Goal: Navigation & Orientation: Find specific page/section

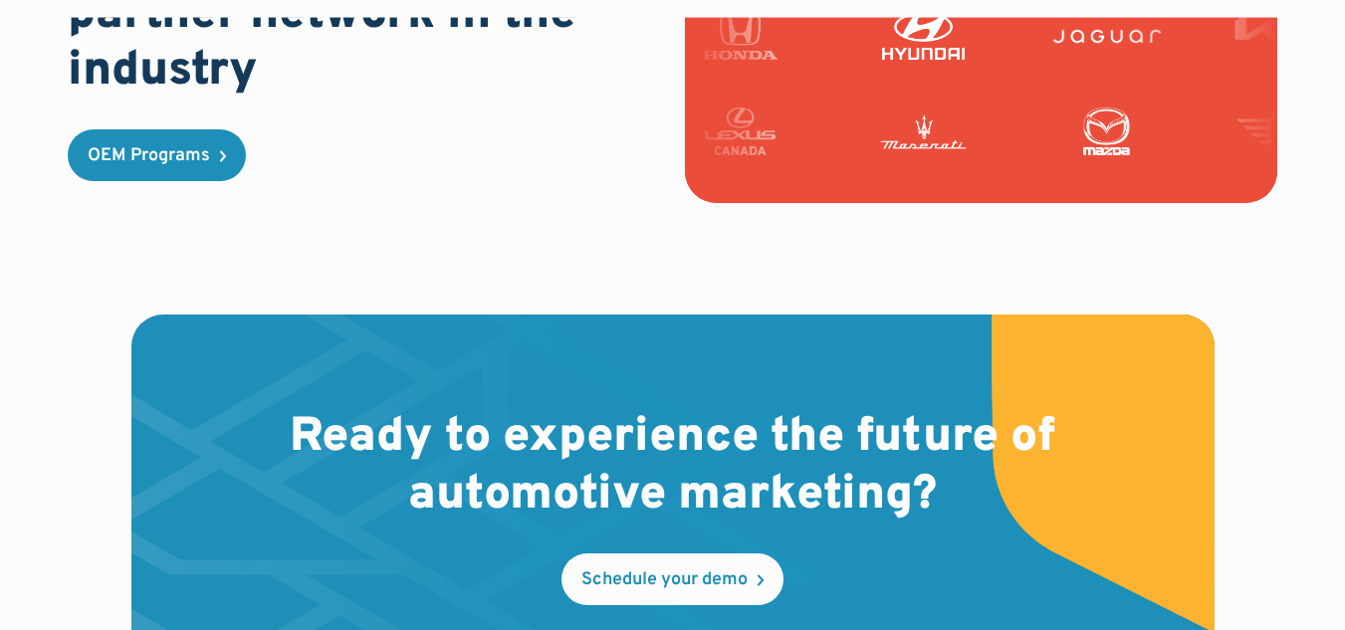
scroll to position [6077, 0]
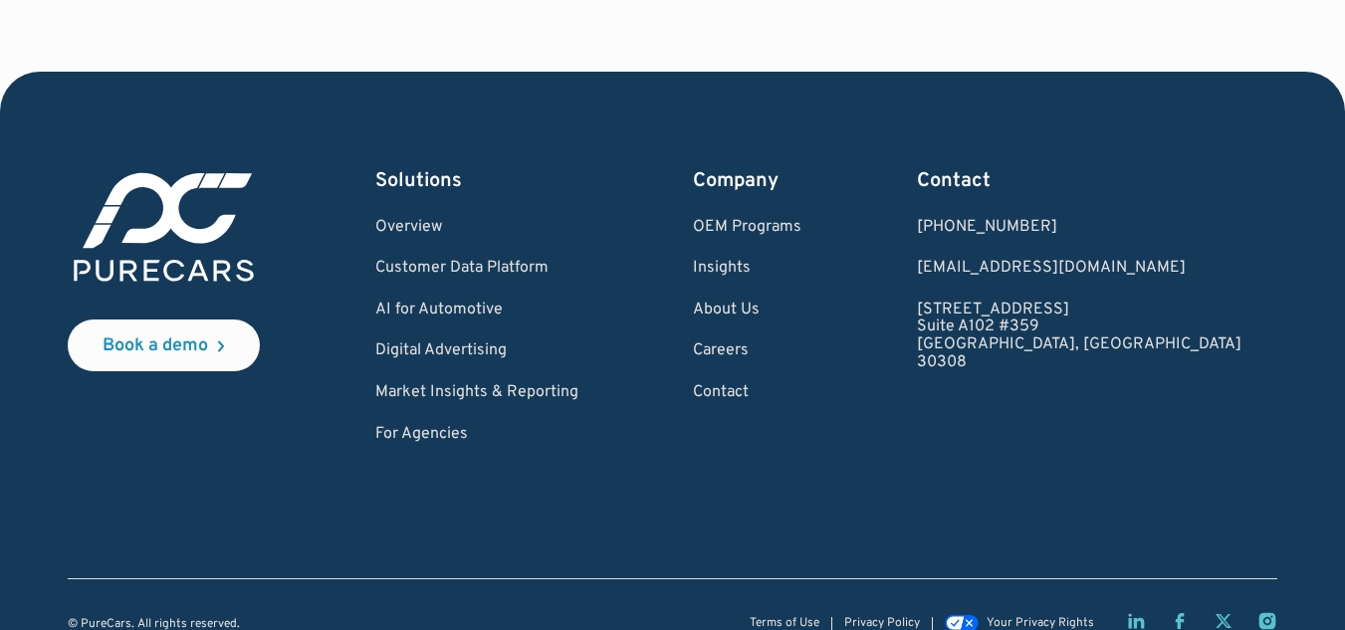
click at [793, 306] on div "Company OEM Programs Insights About Us Careers Contact" at bounding box center [747, 305] width 109 height 277
click at [792, 343] on link "Careers" at bounding box center [747, 352] width 109 height 18
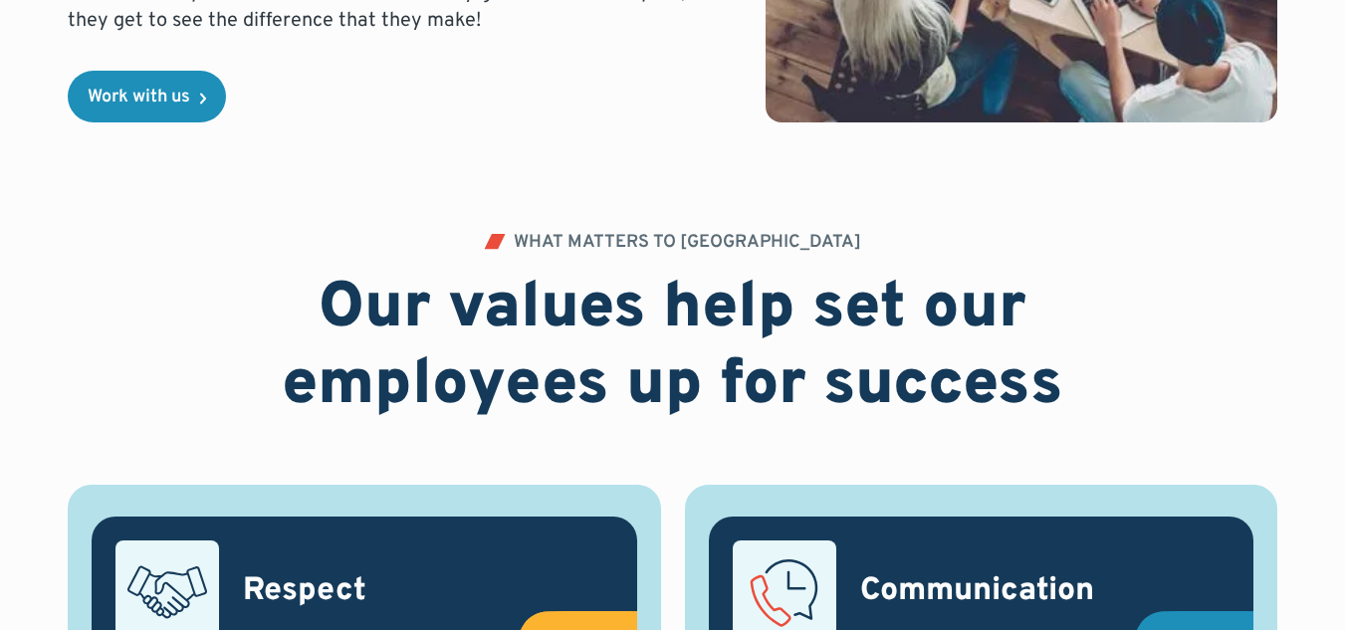
scroll to position [498, 0]
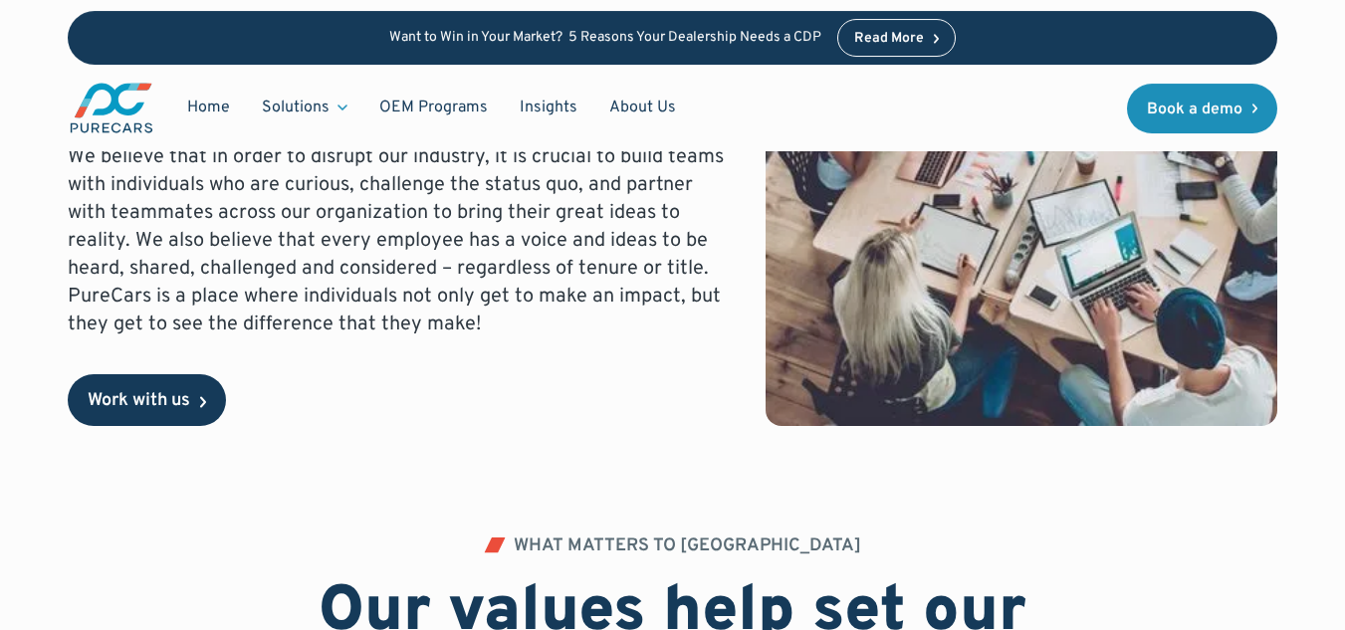
click at [137, 398] on div "Work with us" at bounding box center [139, 401] width 103 height 18
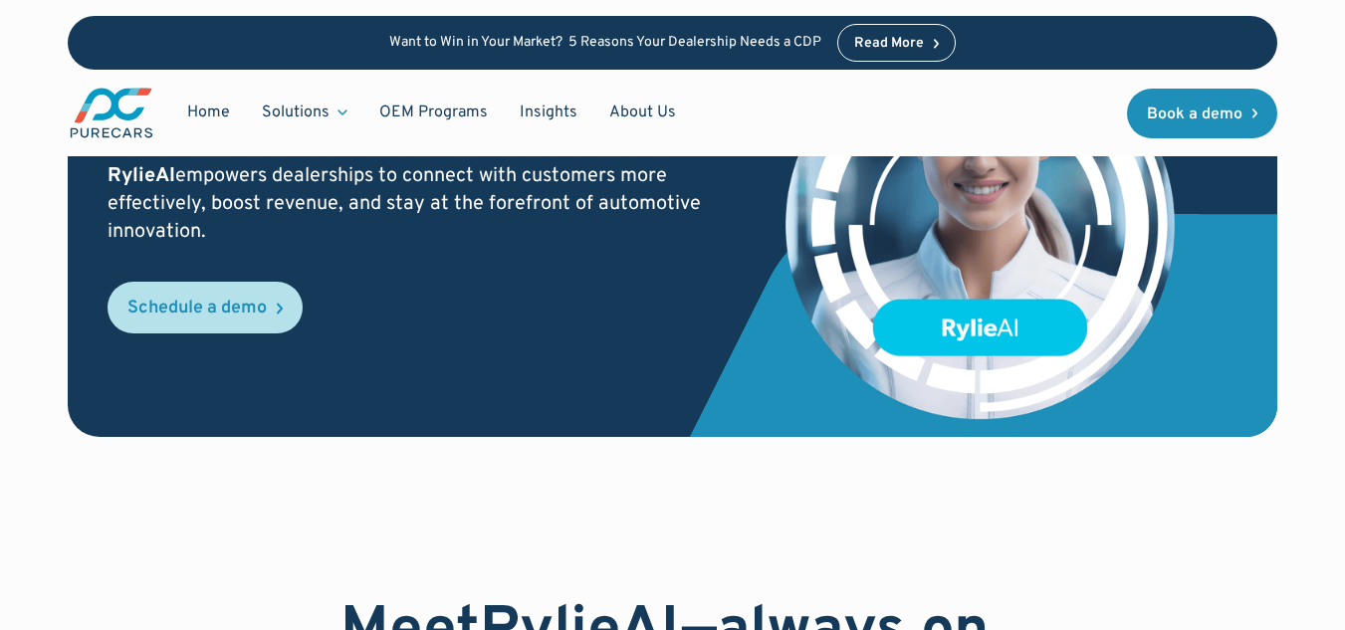
scroll to position [199, 0]
